Goal: Task Accomplishment & Management: Manage account settings

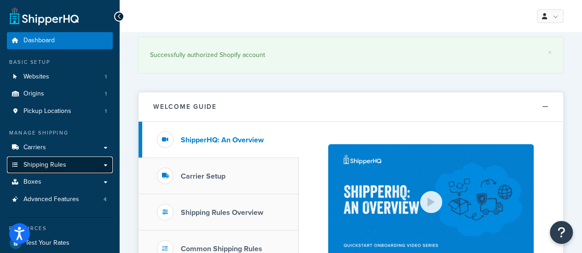
click at [67, 165] on link "Shipping Rules" at bounding box center [60, 165] width 106 height 17
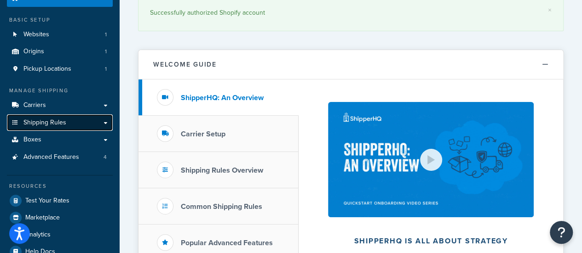
scroll to position [92, 0]
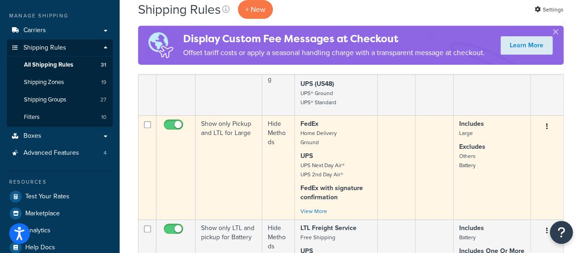
scroll to position [138, 0]
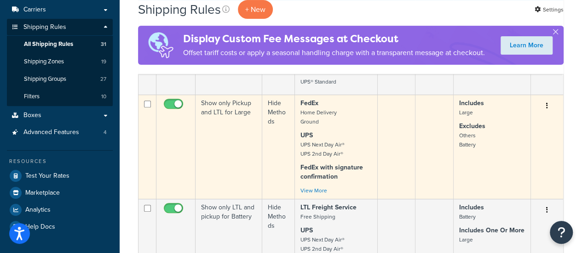
click at [228, 111] on td "Show only Pickup and LTL for Large" at bounding box center [228, 147] width 67 height 104
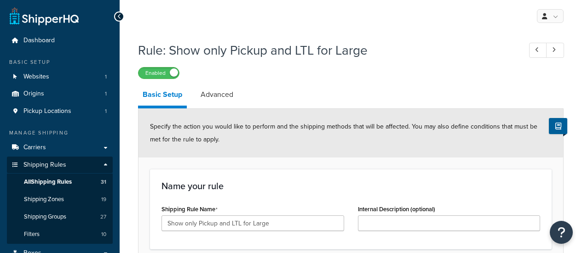
select select "HIDE"
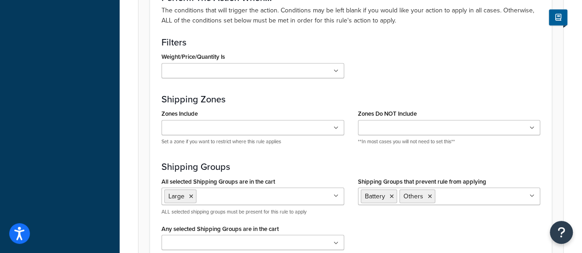
scroll to position [736, 0]
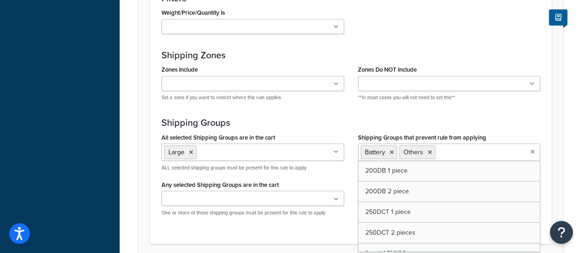
click at [461, 149] on input "Shipping Groups that prevent rule from applying" at bounding box center [477, 152] width 81 height 10
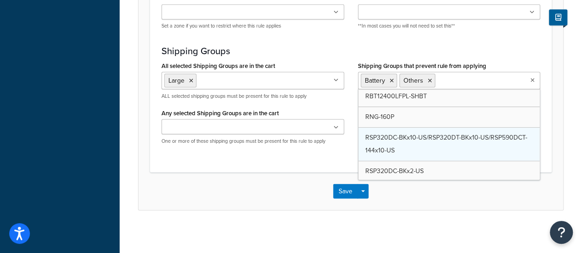
scroll to position [317, 0]
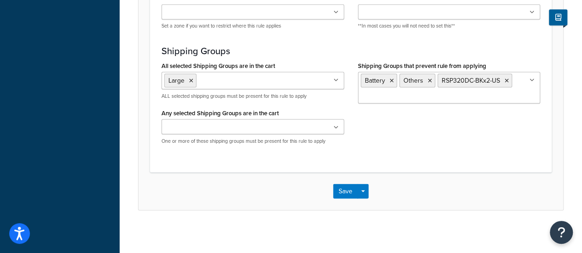
click at [346, 189] on button "Save" at bounding box center [345, 191] width 25 height 15
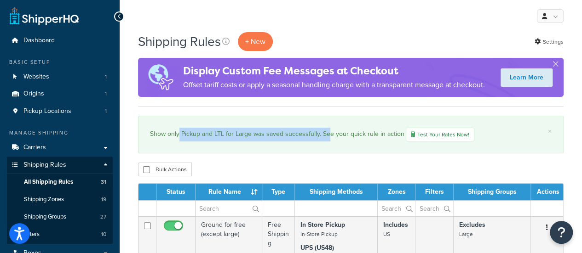
drag, startPoint x: 179, startPoint y: 133, endPoint x: 343, endPoint y: 132, distance: 164.2
click at [341, 132] on div "Show only Pickup and LTL for Large was saved successfully. See your quick rule …" at bounding box center [351, 135] width 402 height 14
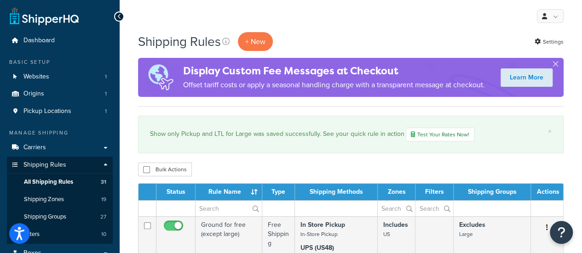
click at [376, 133] on div "Show only Pickup and LTL for Large was saved successfully. See your quick rule …" at bounding box center [351, 135] width 402 height 14
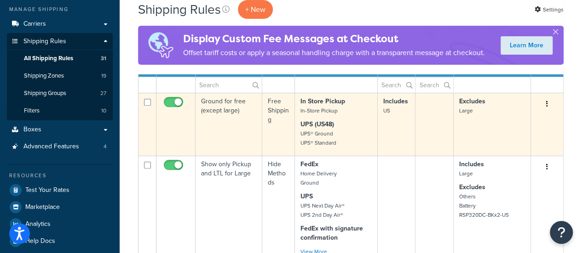
scroll to position [138, 0]
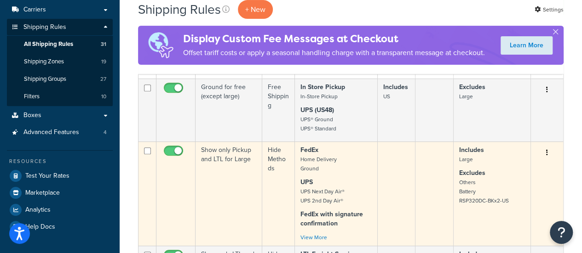
click at [234, 158] on td "Show only Pickup and LTL for Large" at bounding box center [228, 194] width 67 height 104
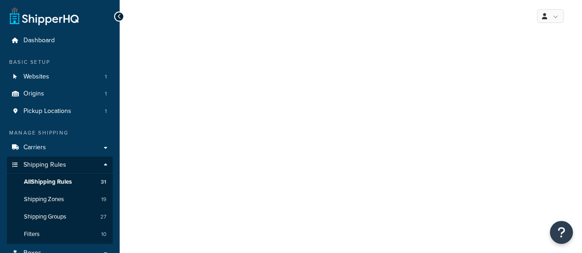
select select "HIDE"
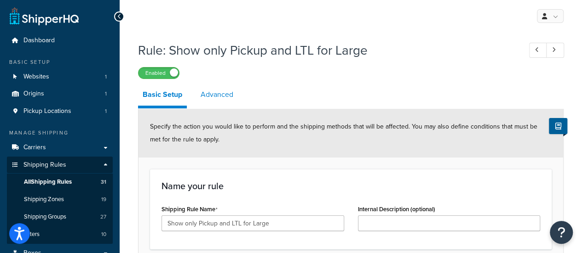
click at [207, 99] on link "Advanced" at bounding box center [217, 95] width 42 height 22
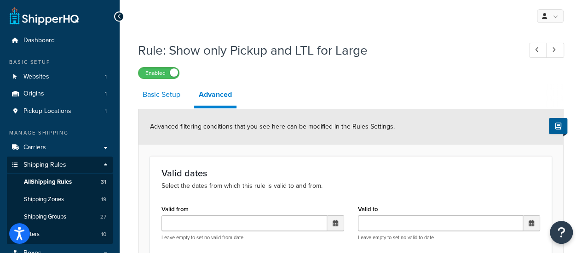
click at [162, 98] on link "Basic Setup" at bounding box center [161, 95] width 47 height 22
select select "HIDE"
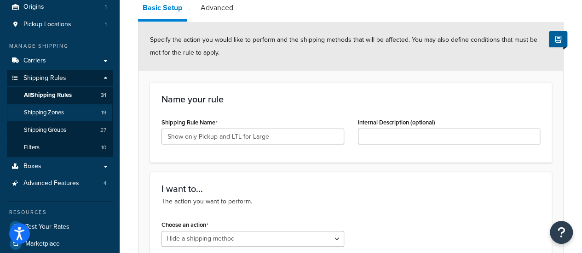
scroll to position [46, 0]
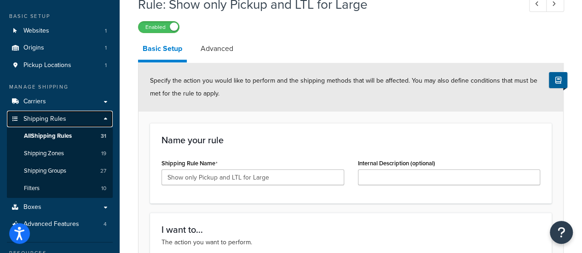
click at [51, 119] on span "Shipping Rules" at bounding box center [44, 119] width 43 height 8
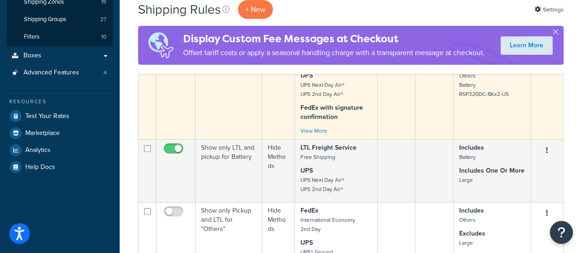
scroll to position [230, 0]
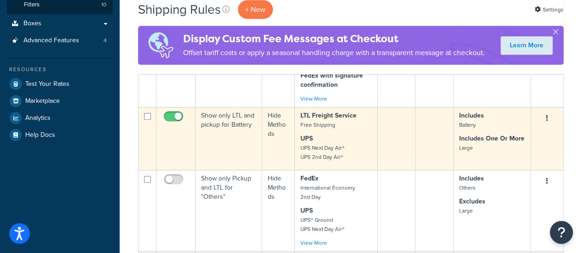
click at [225, 120] on td "Show only LTL and pickup for Battery" at bounding box center [228, 138] width 67 height 63
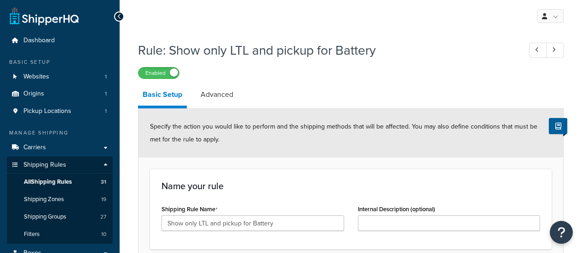
select select "HIDE"
click at [220, 94] on link "Advanced" at bounding box center [217, 95] width 42 height 22
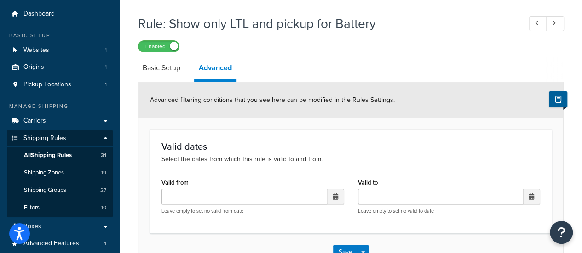
scroll to position [46, 0]
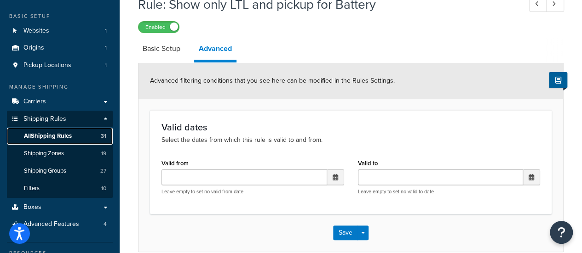
click at [50, 135] on span "All Shipping Rules" at bounding box center [48, 136] width 48 height 8
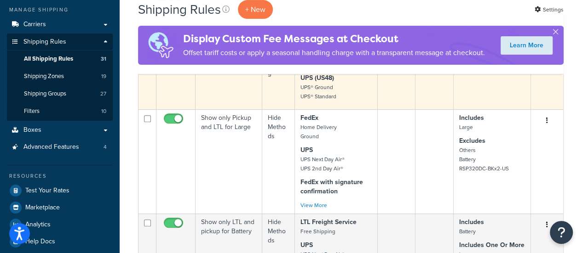
scroll to position [138, 0]
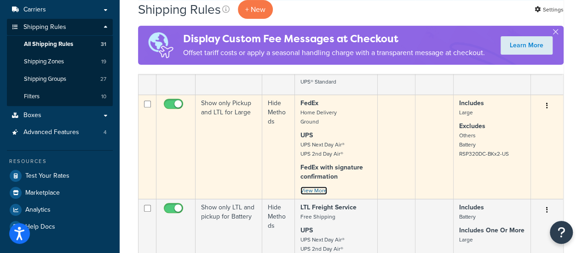
click at [316, 189] on link "View More" at bounding box center [313, 191] width 27 height 8
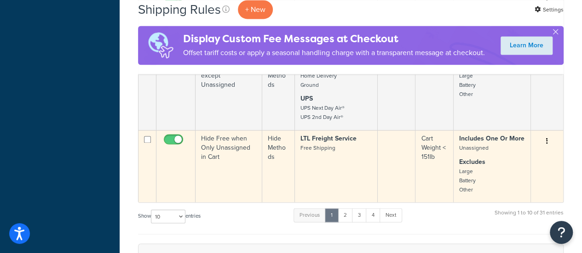
scroll to position [690, 0]
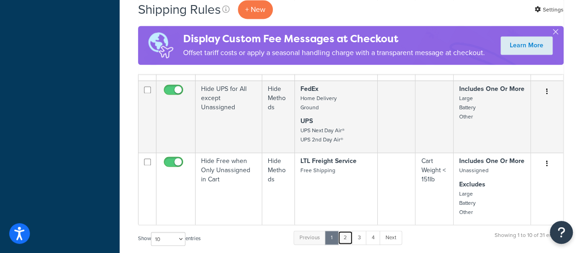
click at [349, 237] on link "2" at bounding box center [345, 238] width 15 height 14
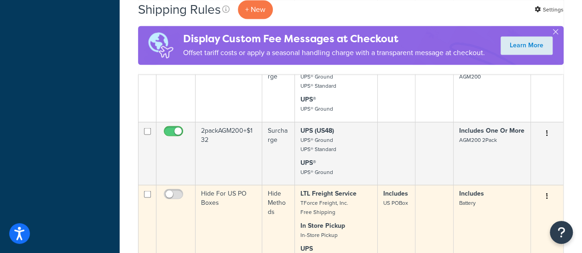
scroll to position [828, 0]
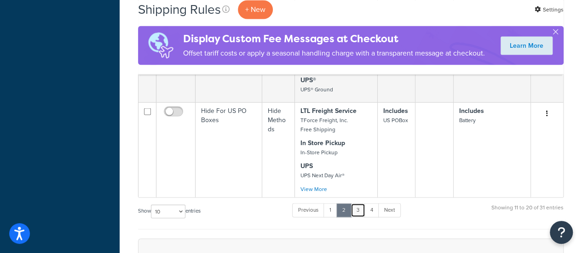
click at [357, 203] on link "3" at bounding box center [358, 210] width 15 height 14
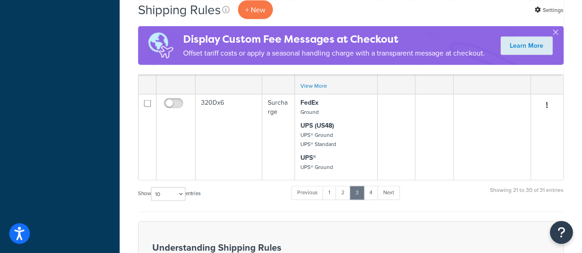
scroll to position [920, 0]
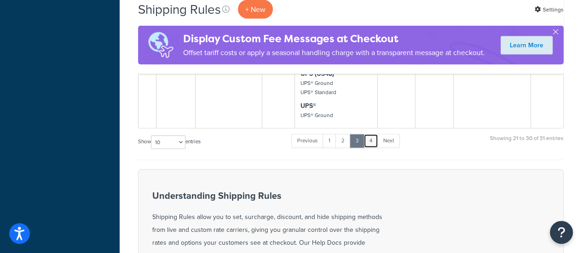
click at [374, 138] on link "4" at bounding box center [370, 141] width 15 height 14
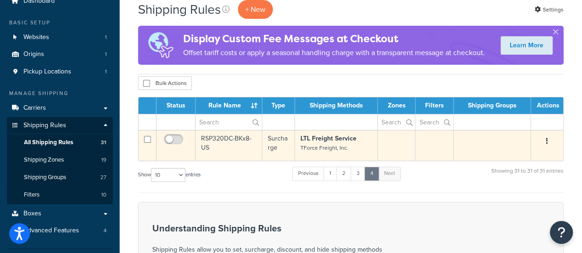
scroll to position [0, 0]
